Goal: Transaction & Acquisition: Purchase product/service

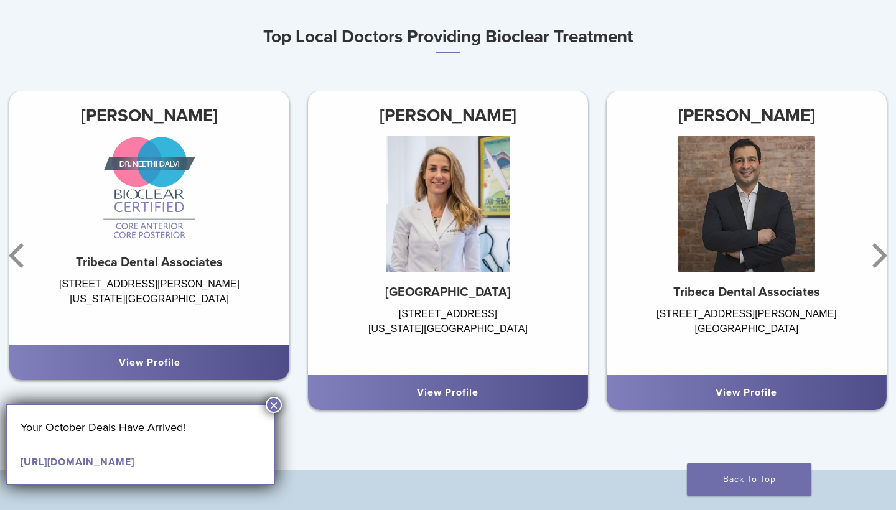
scroll to position [744, 0]
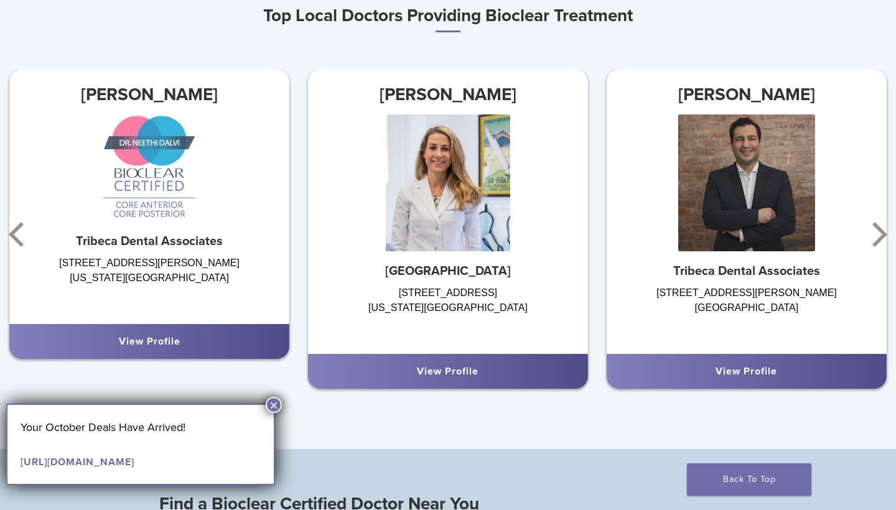
click at [273, 405] on button "×" at bounding box center [274, 405] width 16 height 16
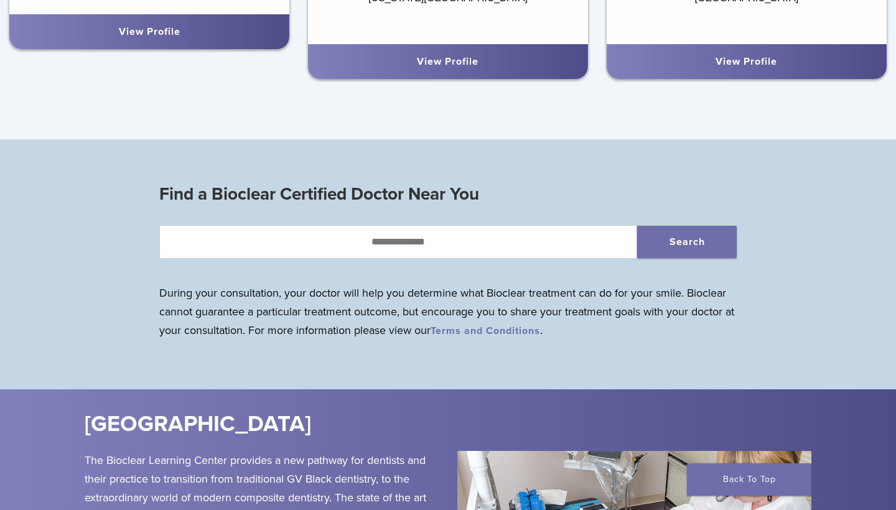
scroll to position [1057, 0]
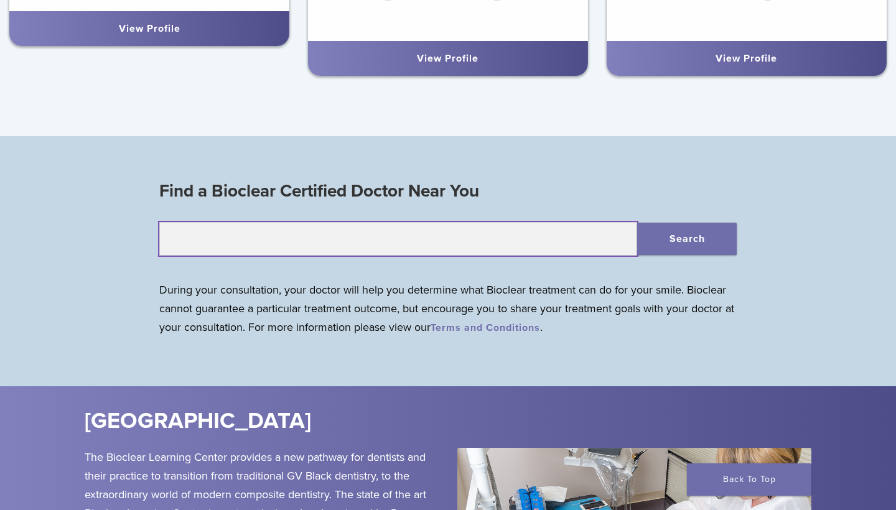
click at [440, 241] on input "text" at bounding box center [398, 239] width 478 height 34
type input "*****"
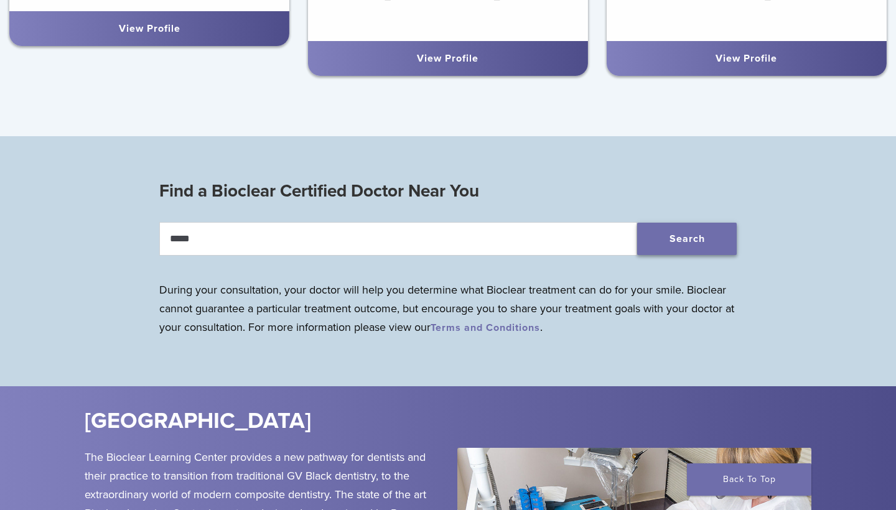
click at [680, 238] on button "Search" at bounding box center [687, 239] width 100 height 32
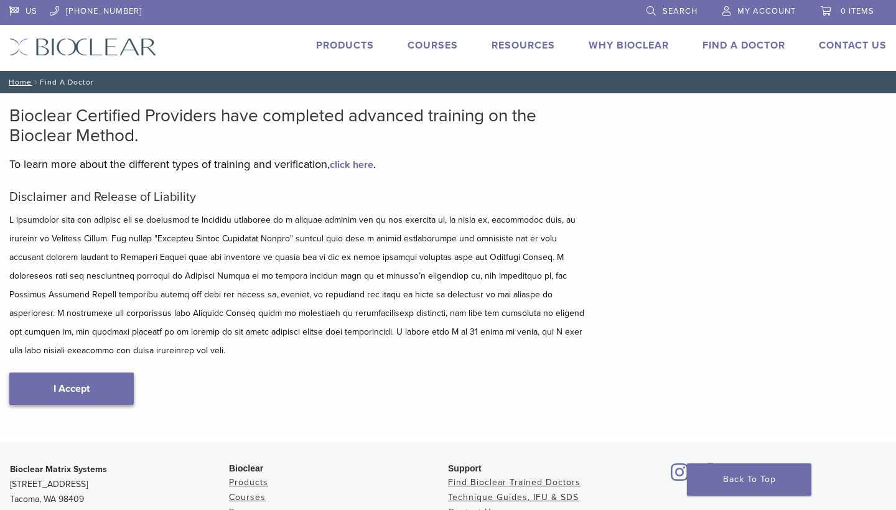
click at [79, 374] on link "I Accept" at bounding box center [71, 389] width 124 height 32
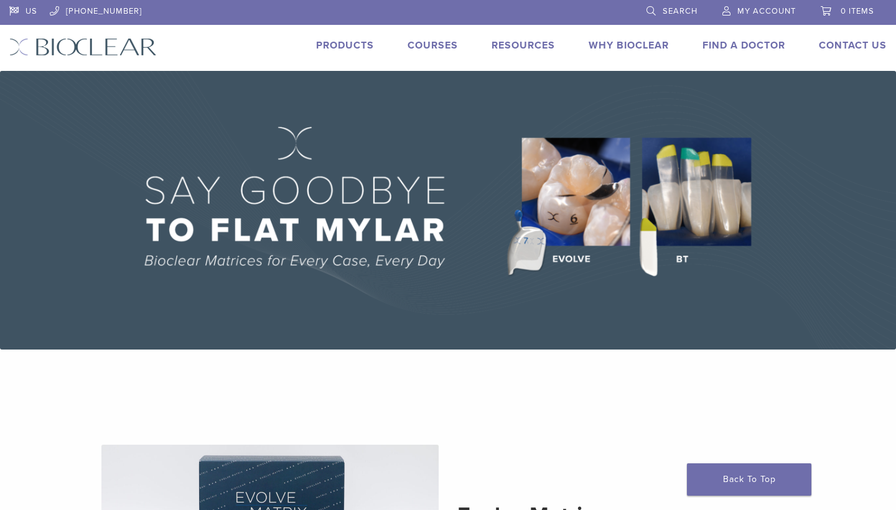
click at [354, 49] on link "Products" at bounding box center [345, 45] width 58 height 12
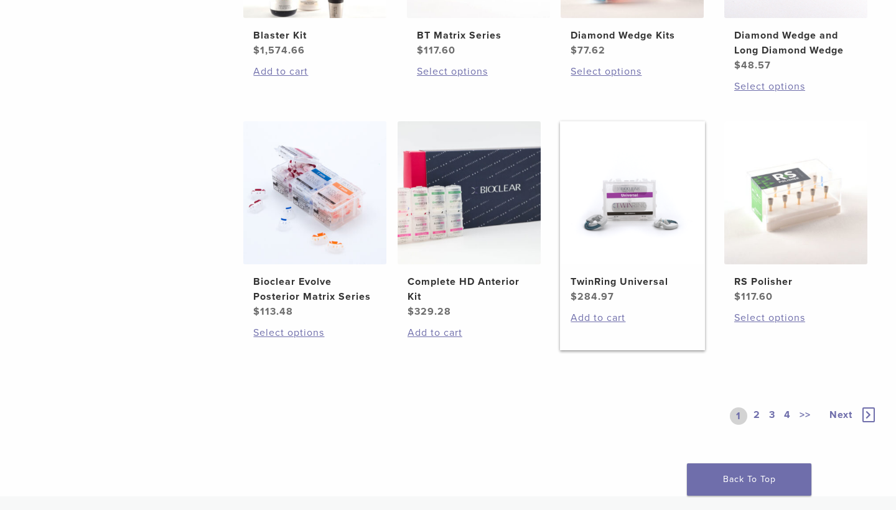
scroll to position [876, 0]
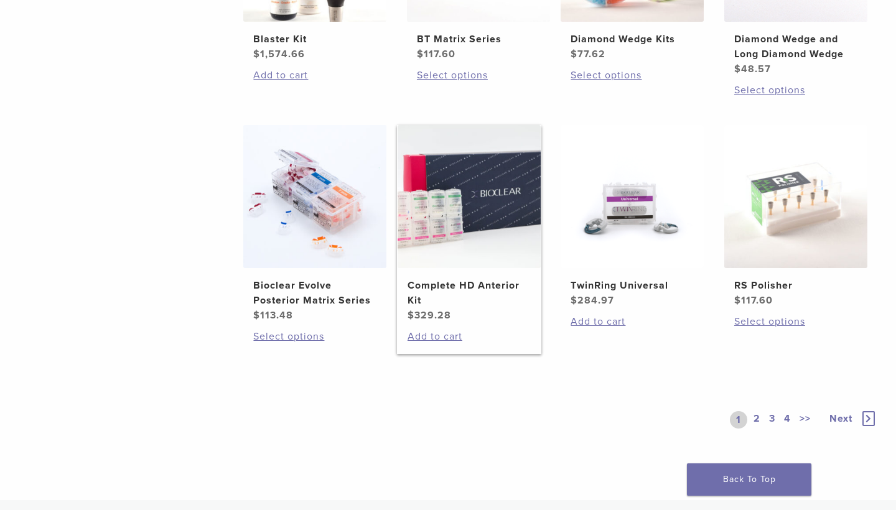
click at [485, 284] on h2 "Complete HD Anterior Kit" at bounding box center [469, 293] width 123 height 30
